Goal: Task Accomplishment & Management: Complete application form

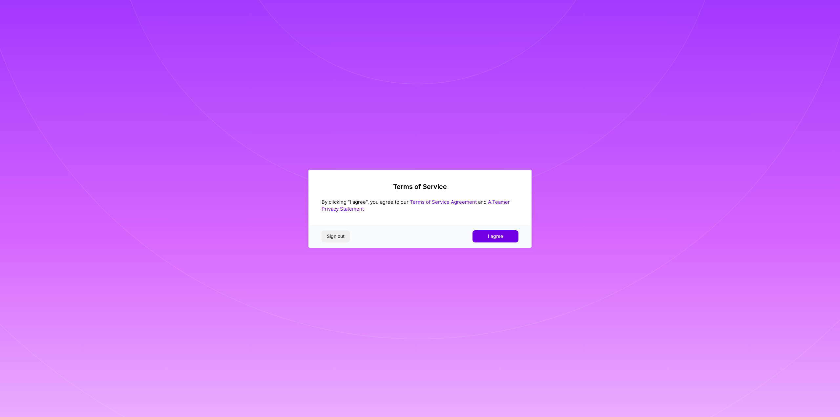
click at [490, 230] on div "Sign out I agree" at bounding box center [419, 236] width 223 height 22
click at [489, 235] on span "I agree" at bounding box center [495, 236] width 15 height 7
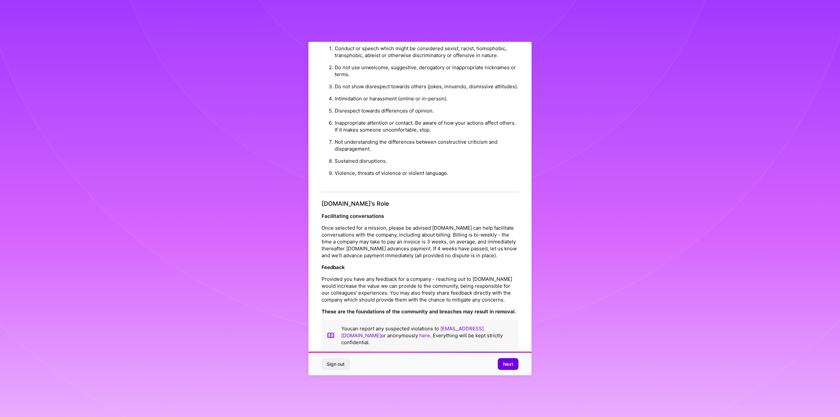
scroll to position [24, 0]
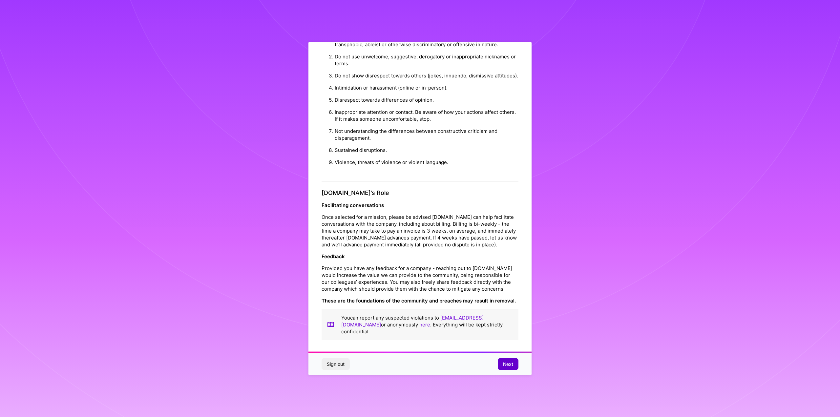
click at [508, 361] on button "Next" at bounding box center [508, 364] width 21 height 12
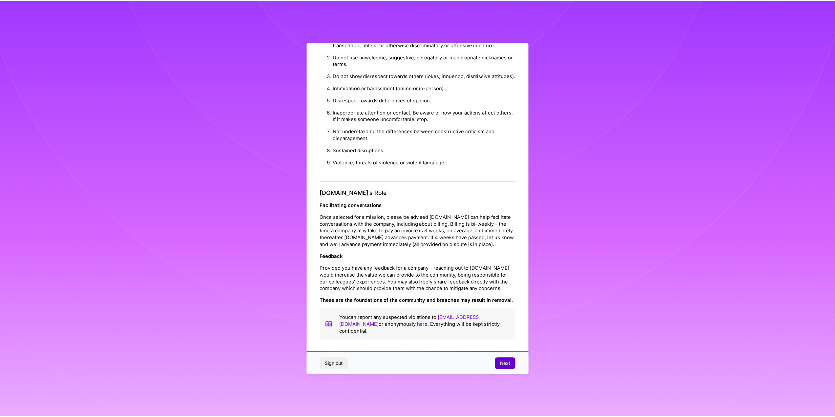
scroll to position [0, 0]
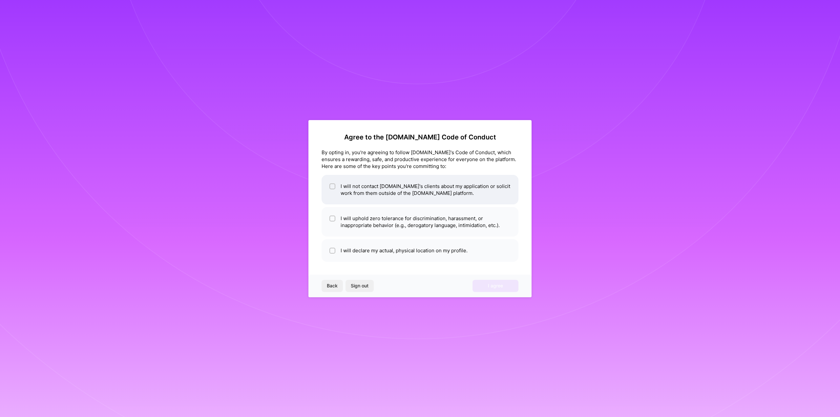
click at [349, 187] on li "I will not contact [DOMAIN_NAME]'s clients about my application or solicit work…" at bounding box center [420, 190] width 197 height 30
checkbox input "true"
click at [353, 221] on li "I will uphold zero tolerance for discrimination, harassment, or inappropriate b…" at bounding box center [420, 222] width 197 height 30
checkbox input "true"
click at [355, 250] on li "I will declare my actual, physical location on my profile." at bounding box center [420, 250] width 197 height 23
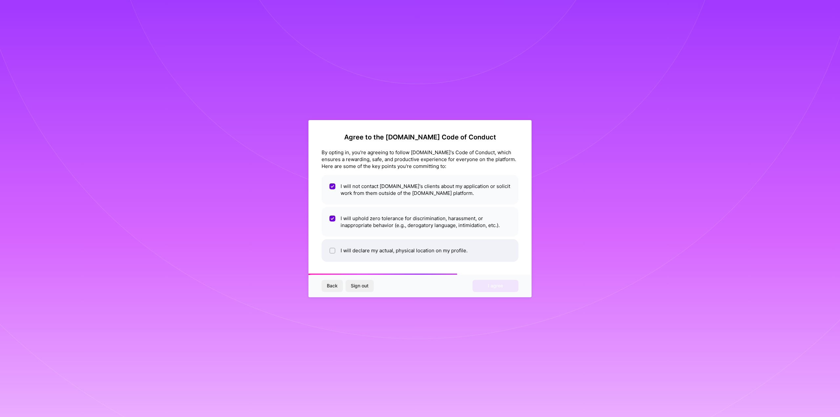
checkbox input "true"
click at [488, 288] on span "I agree" at bounding box center [495, 286] width 15 height 7
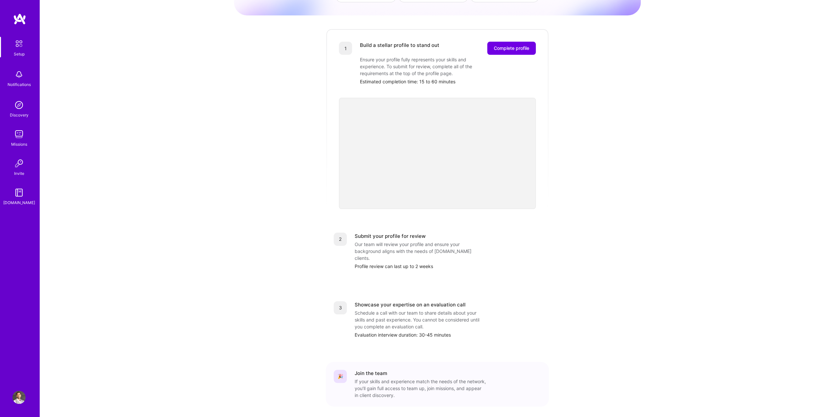
scroll to position [81, 0]
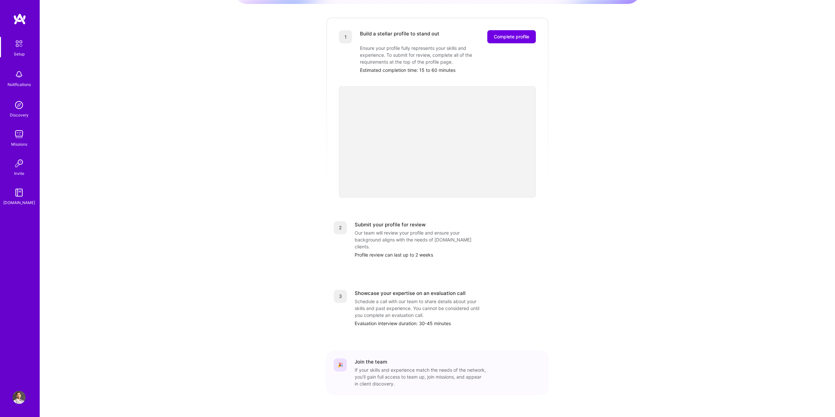
click at [558, 146] on div "Getting started as an [DOMAIN_NAME] Builder Complete the steps below to request…" at bounding box center [437, 175] width 407 height 503
click at [239, 208] on div "Getting started as an [DOMAIN_NAME] Builder Complete the steps below to request…" at bounding box center [437, 175] width 407 height 503
